Goal: Information Seeking & Learning: Check status

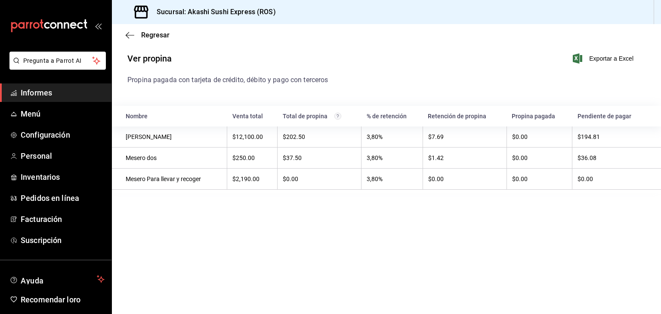
drag, startPoint x: 0, startPoint y: 0, endPoint x: 81, endPoint y: 88, distance: 119.7
click at [81, 88] on span "Informes" at bounding box center [63, 93] width 84 height 12
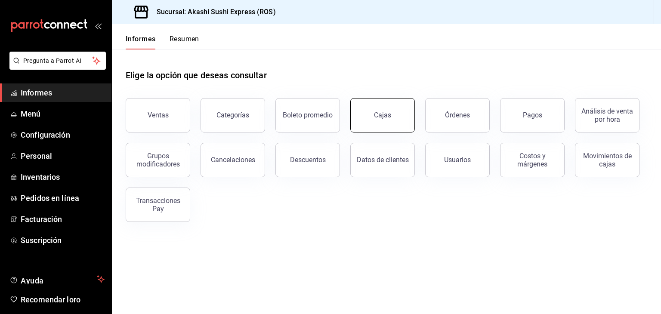
click at [382, 121] on button "Cajas" at bounding box center [382, 115] width 65 height 34
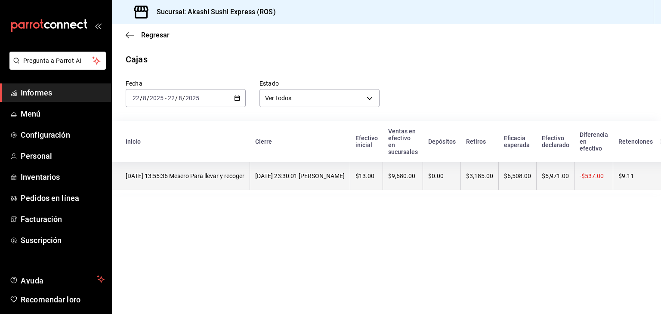
click at [345, 177] on font "[DATE] 23:30:01 [PERSON_NAME]" at bounding box center [300, 176] width 90 height 7
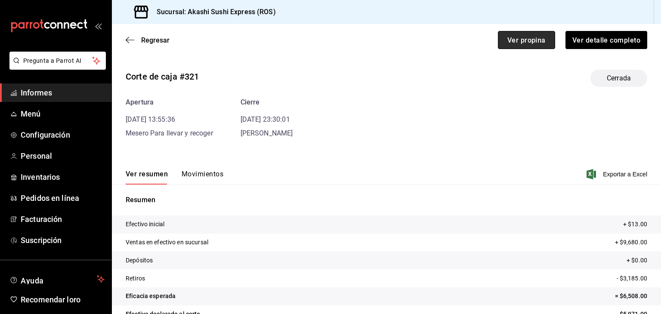
click at [508, 37] on font "Ver propina" at bounding box center [527, 40] width 38 height 8
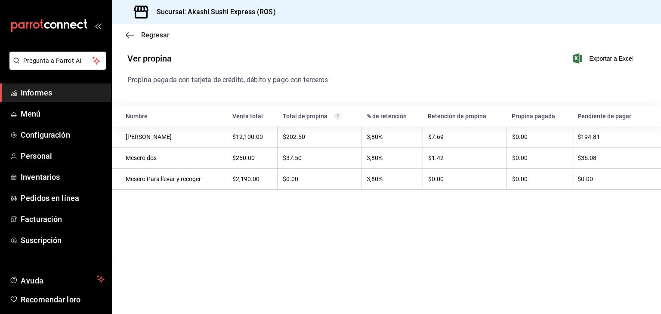
click at [157, 34] on font "Regresar" at bounding box center [155, 35] width 28 height 8
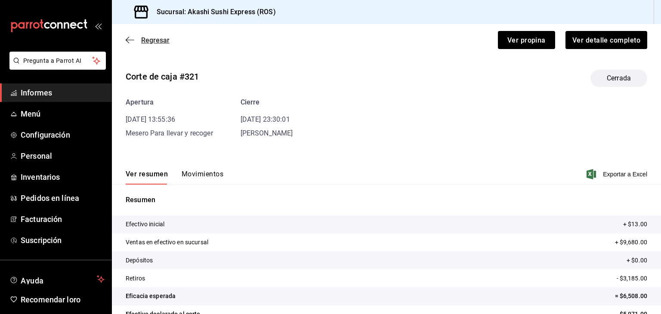
click at [157, 37] on font "Regresar" at bounding box center [155, 40] width 28 height 8
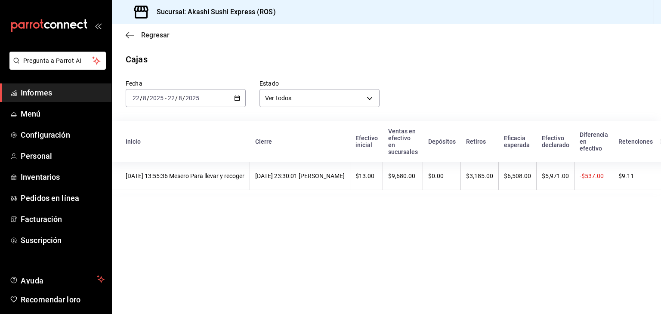
click at [155, 39] on font "Regresar" at bounding box center [155, 35] width 28 height 8
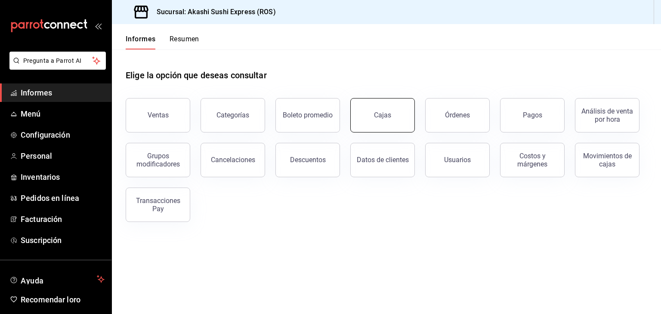
click at [386, 113] on font "Cajas" at bounding box center [382, 115] width 17 height 8
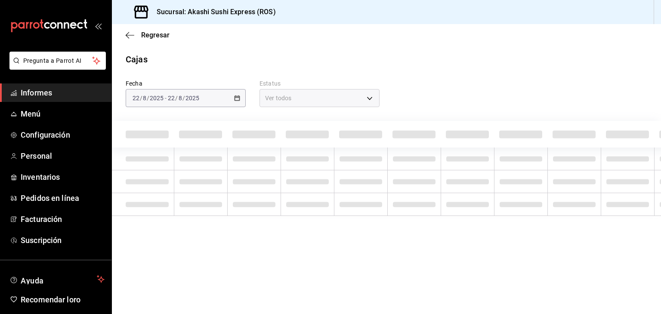
click at [235, 101] on div "[DATE] [DATE] - [DATE] [DATE]" at bounding box center [186, 98] width 120 height 18
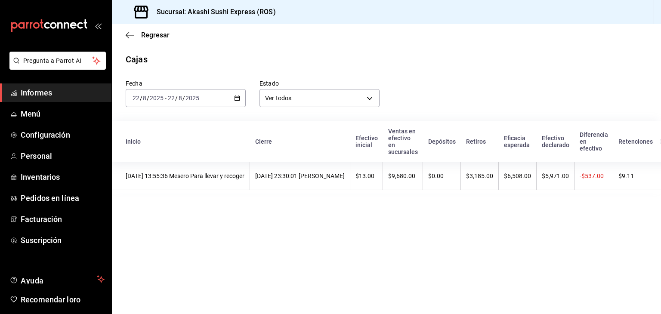
click at [237, 102] on div "[DATE] [DATE] - [DATE] [DATE]" at bounding box center [186, 98] width 120 height 18
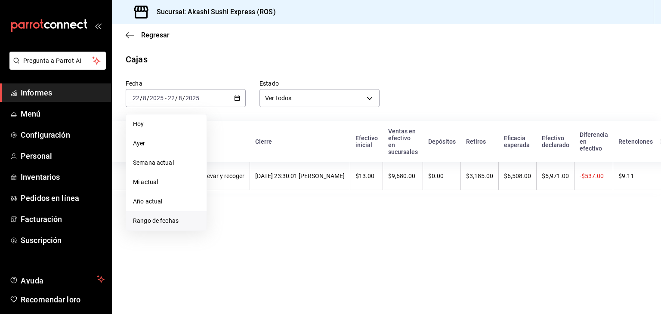
click at [170, 217] on font "Rango de fechas" at bounding box center [156, 220] width 46 height 7
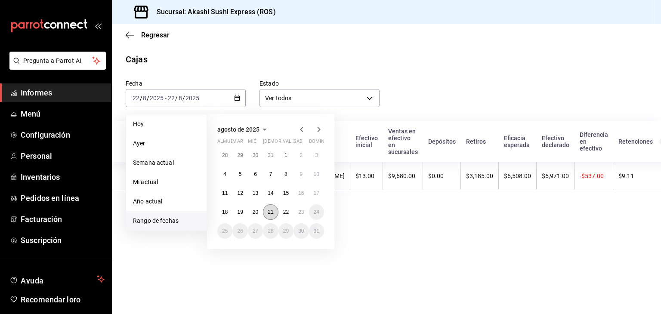
click at [275, 214] on button "21" at bounding box center [270, 211] width 15 height 15
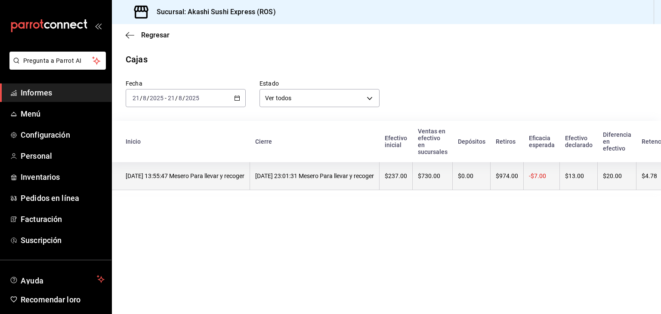
click at [315, 186] on th "[DATE] 23:01:31 Mesero Para llevar y recoger" at bounding box center [315, 176] width 130 height 28
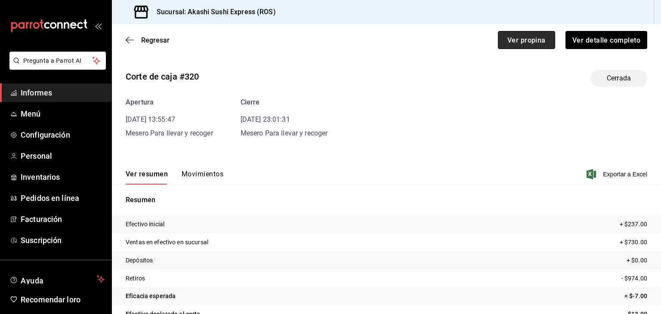
click at [518, 44] on font "Ver propina" at bounding box center [527, 40] width 38 height 8
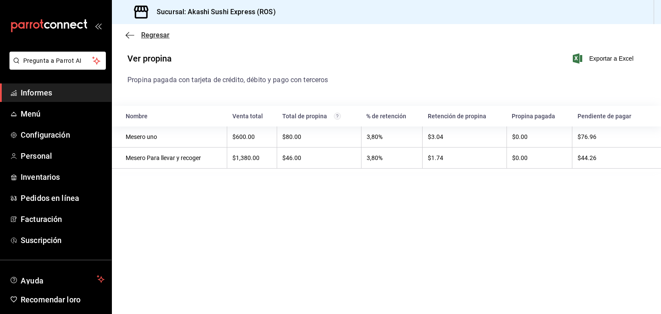
click at [161, 34] on font "Regresar" at bounding box center [155, 35] width 28 height 8
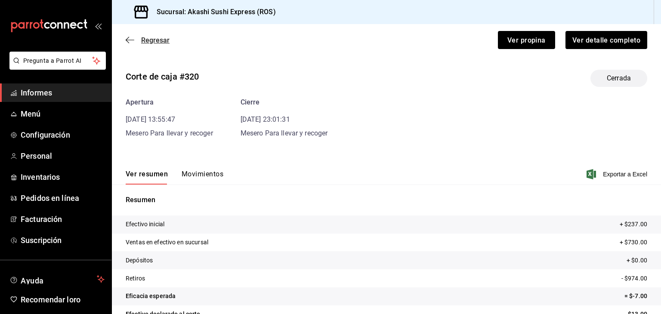
click at [152, 40] on font "Regresar" at bounding box center [155, 40] width 28 height 8
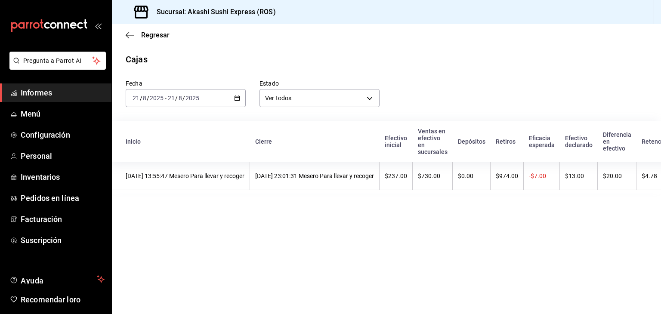
click at [51, 99] on link "Informes" at bounding box center [55, 93] width 111 height 19
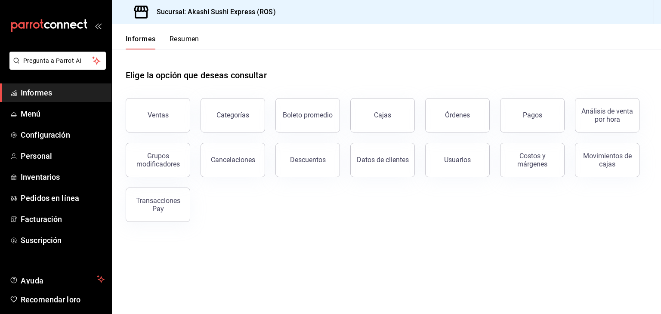
click at [20, 93] on link "Informes" at bounding box center [55, 93] width 111 height 19
click at [171, 115] on button "Ventas" at bounding box center [158, 115] width 65 height 34
